Goal: Information Seeking & Learning: Learn about a topic

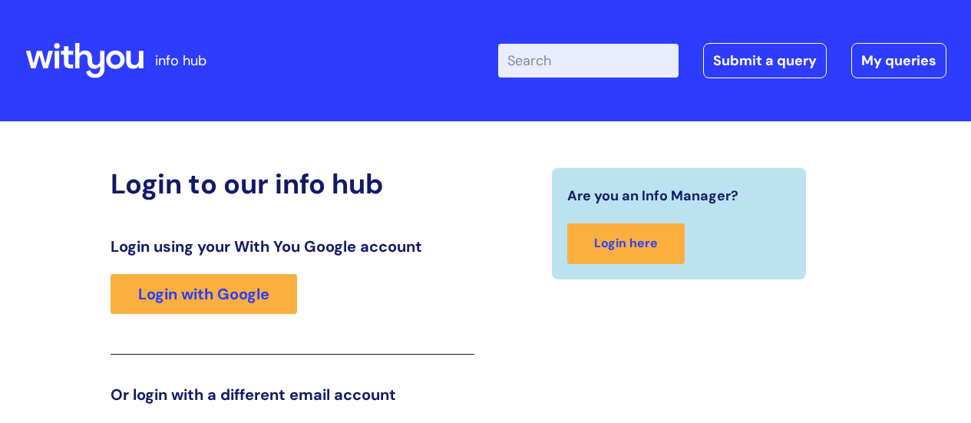
scroll to position [234, 0]
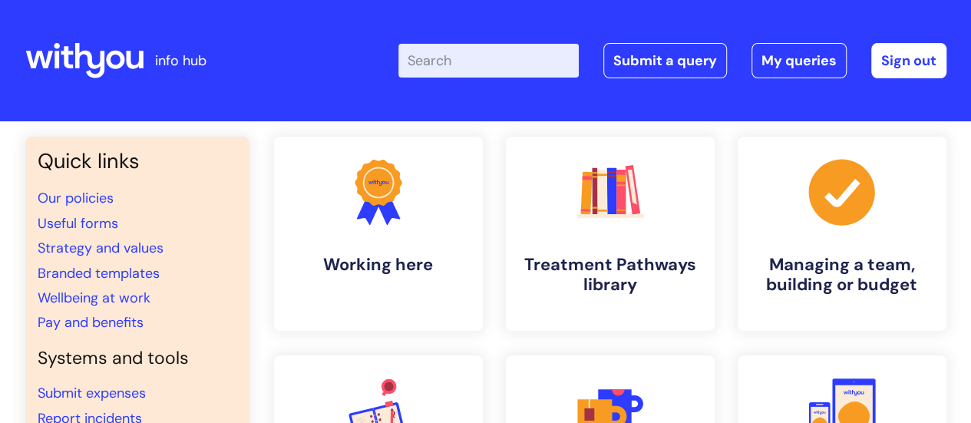
click at [497, 56] on input "Enter your search term here..." at bounding box center [488, 61] width 180 height 34
click at [150, 243] on link "Strategy and values" at bounding box center [101, 248] width 126 height 18
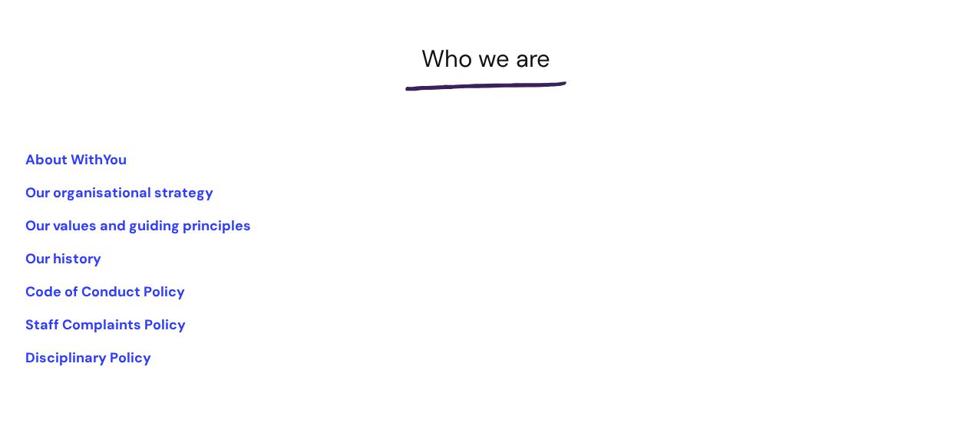
scroll to position [206, 0]
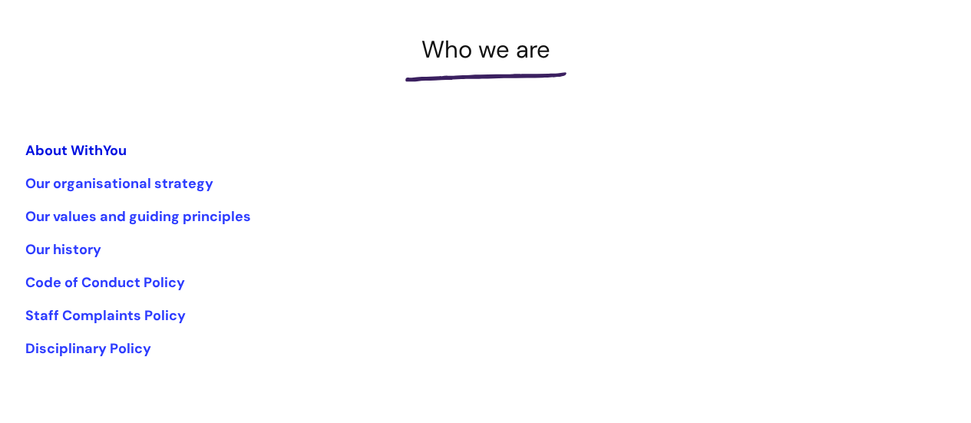
click at [76, 150] on link "About WithYou" at bounding box center [75, 150] width 101 height 18
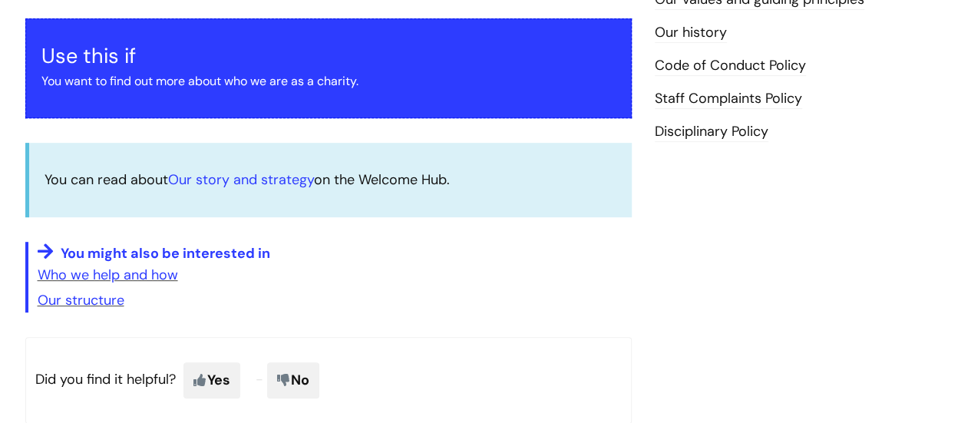
scroll to position [270, 0]
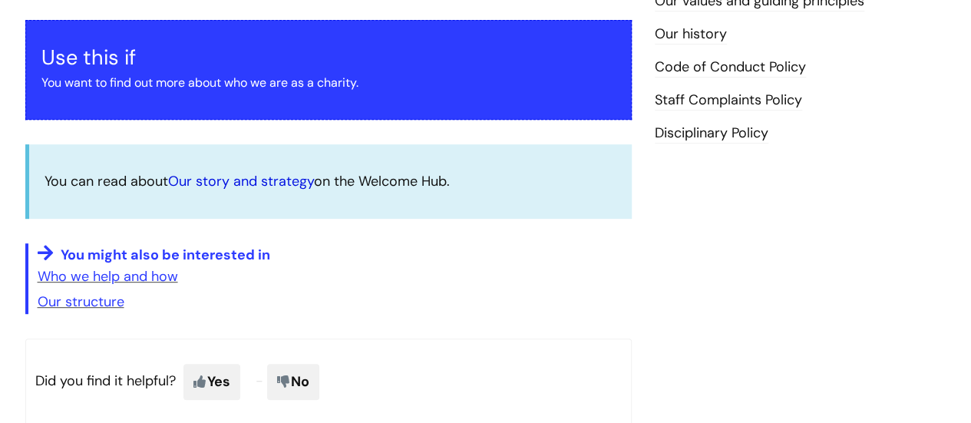
click at [190, 182] on link "Our story and strategy" at bounding box center [241, 181] width 146 height 18
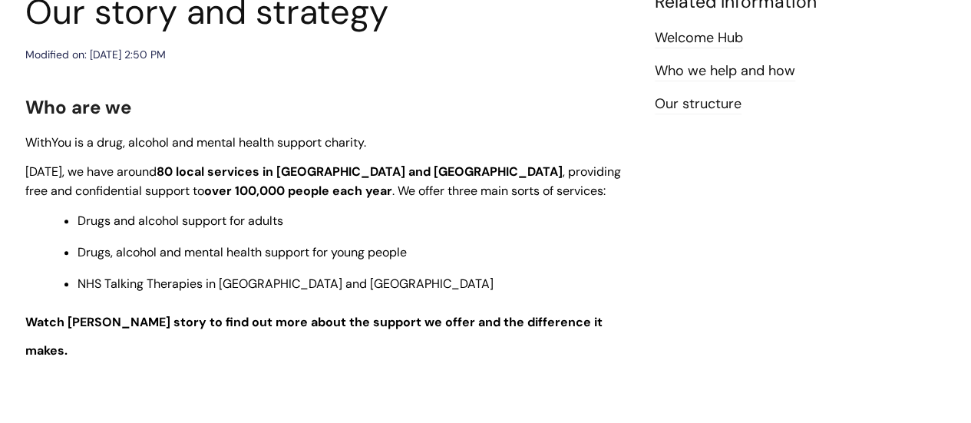
scroll to position [207, 0]
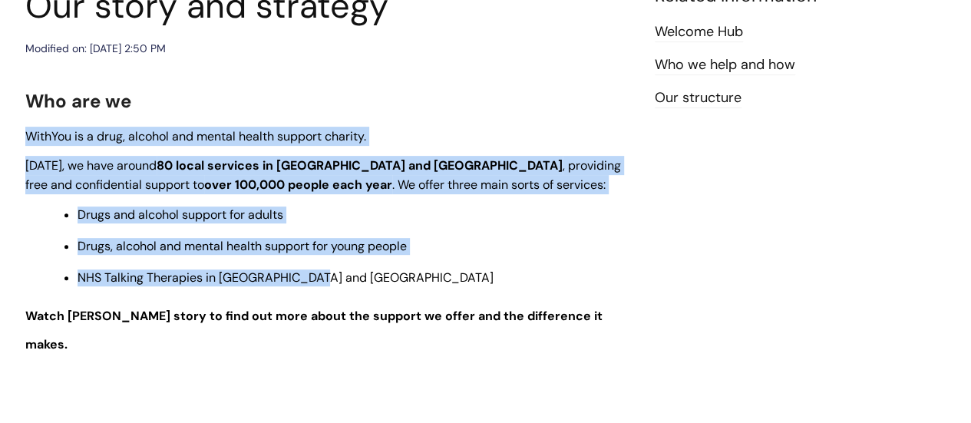
drag, startPoint x: 28, startPoint y: 131, endPoint x: 299, endPoint y: 273, distance: 306.3
copy div "WithYou is a drug, alcohol and mental health support charity. [DATE], we have a…"
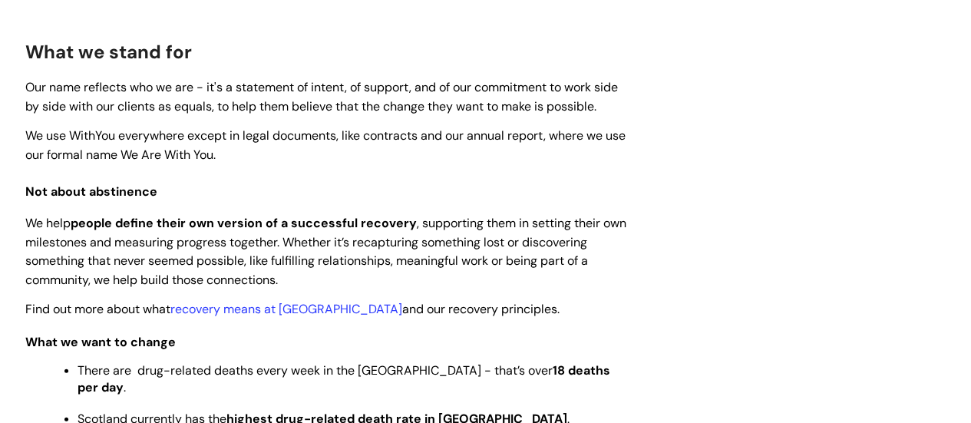
scroll to position [1756, 0]
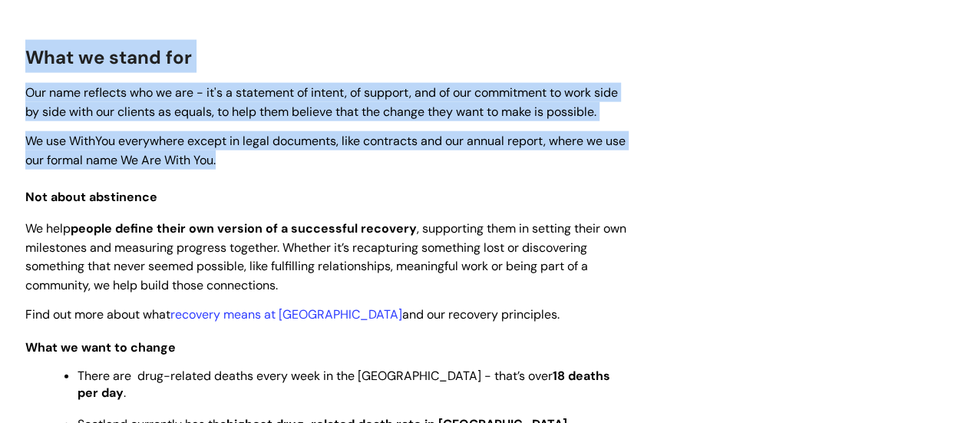
drag, startPoint x: 28, startPoint y: 29, endPoint x: 207, endPoint y: 117, distance: 200.2
copy div "What we stand for Our name reflects who we are - it's a statement of intent, of…"
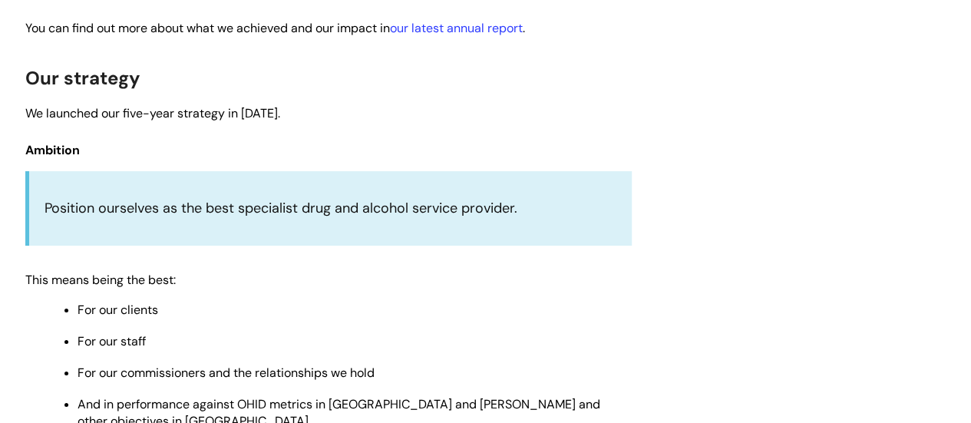
scroll to position [2850, 0]
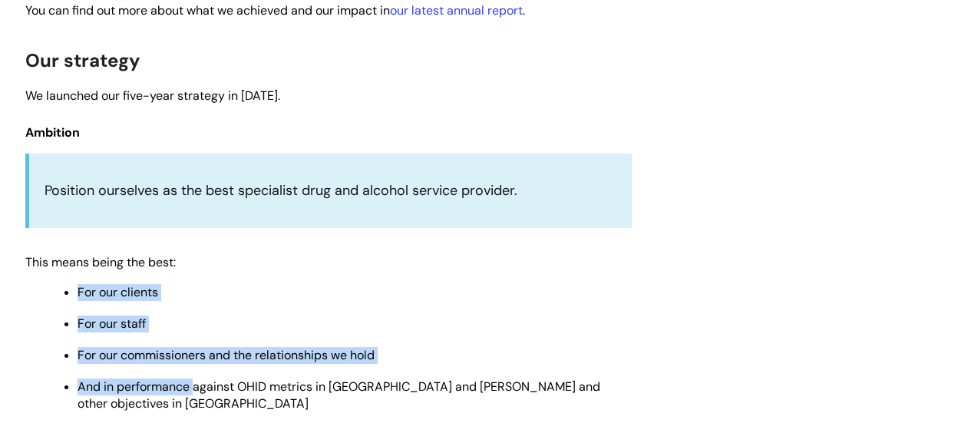
drag, startPoint x: 73, startPoint y: 203, endPoint x: 193, endPoint y: 308, distance: 160.0
click at [193, 308] on ul "For our clients For our staff For our commissioners and the relationships we ho…" at bounding box center [336, 347] width 591 height 131
copy ul "For our clients For our staff For our commissioners and the relationships we ho…"
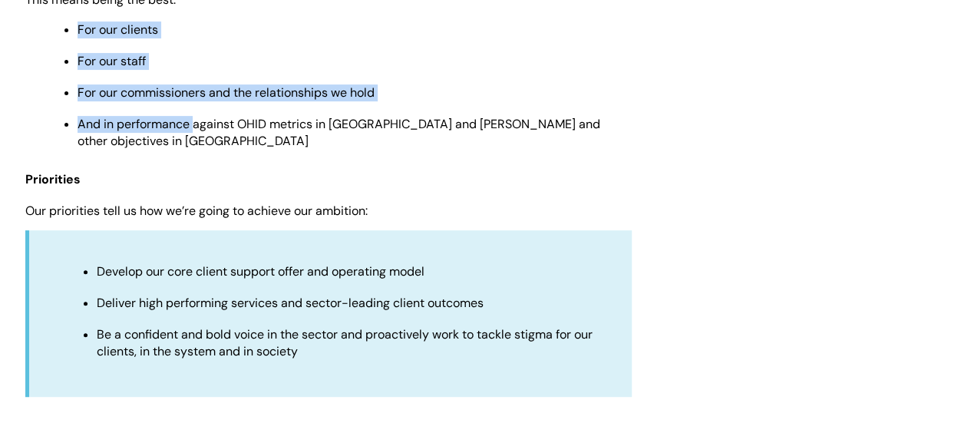
scroll to position [3137, 0]
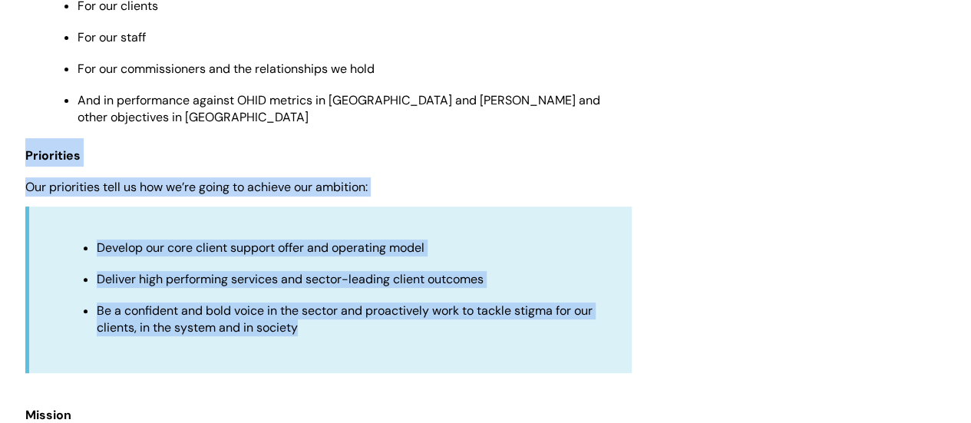
drag, startPoint x: 26, startPoint y: 55, endPoint x: 330, endPoint y: 250, distance: 361.2
copy div "Priorities Our priorities tell us how we’re going to achieve our ambition: Deve…"
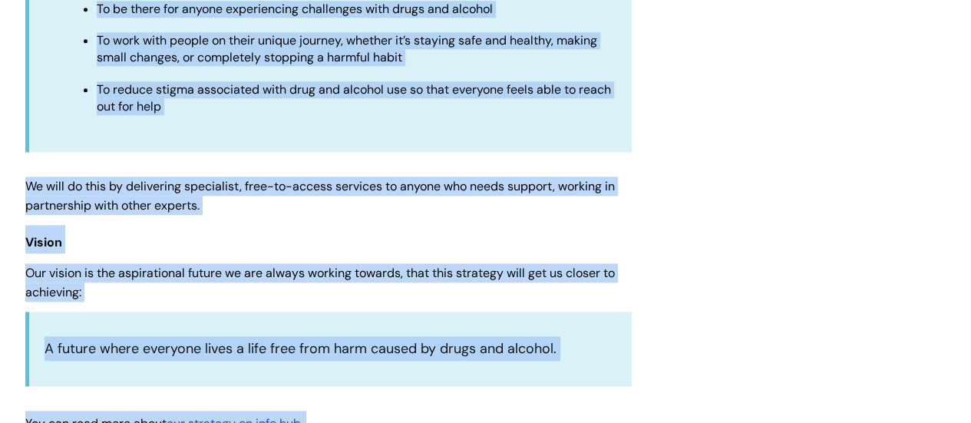
scroll to position [3669, 0]
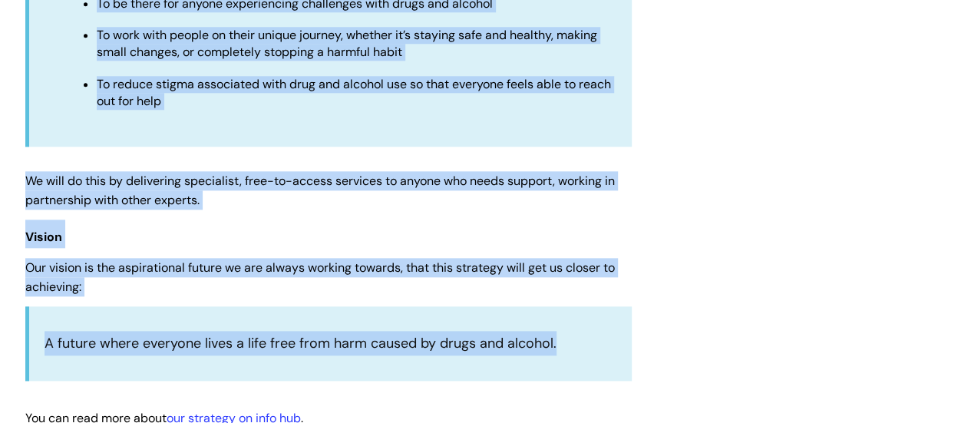
drag, startPoint x: 25, startPoint y: 28, endPoint x: 585, endPoint y: 258, distance: 605.9
copy div "Mission Our mission reminds us of our purpose - why we exist, what we do, and w…"
